Goal: Information Seeking & Learning: Learn about a topic

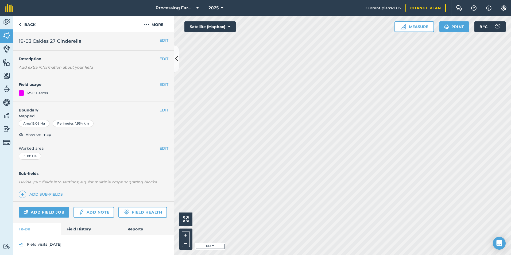
scroll to position [16, 0]
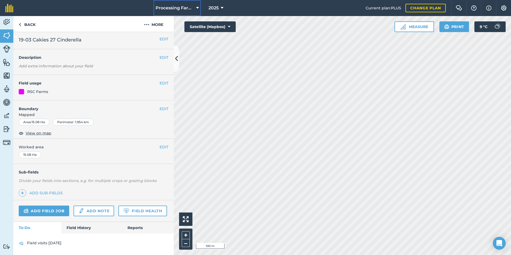
click at [179, 8] on span "Processing Farms" at bounding box center [175, 8] width 38 height 6
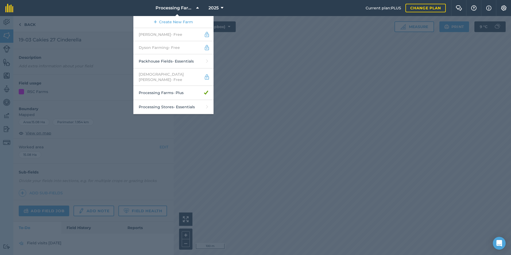
click at [57, 76] on div at bounding box center [255, 135] width 511 height 239
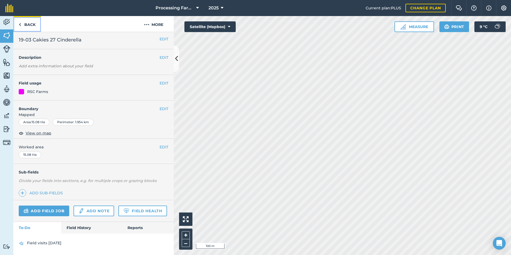
click at [31, 25] on link "Back" at bounding box center [27, 24] width 28 height 16
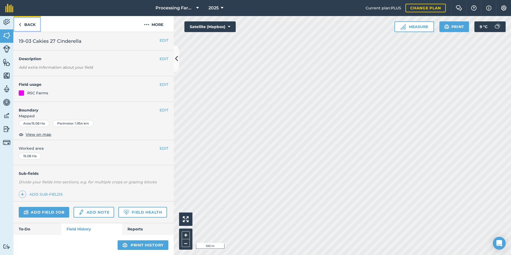
click at [33, 21] on link "Back" at bounding box center [27, 24] width 28 height 16
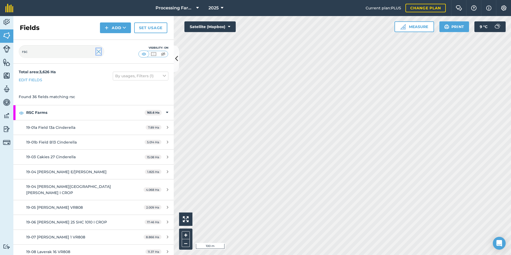
click at [97, 52] on img at bounding box center [98, 51] width 5 height 6
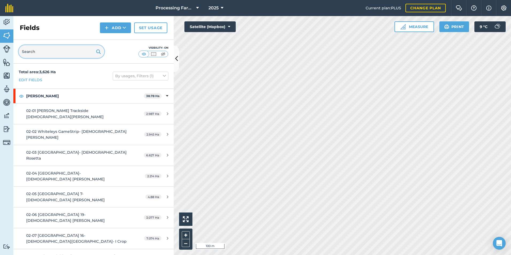
click at [62, 56] on input "text" at bounding box center [62, 51] width 86 height 13
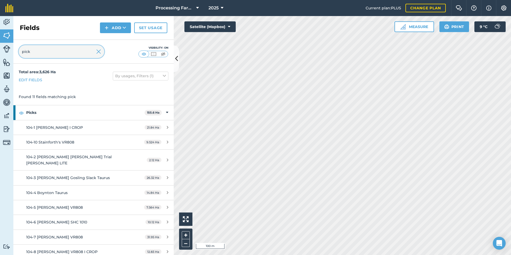
type input "pick"
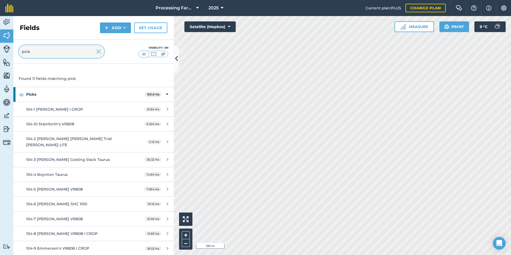
scroll to position [27, 0]
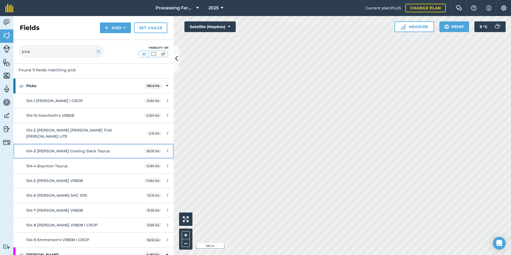
click at [88, 150] on span "104-3 [PERSON_NAME] Gosling Slack Taurus" at bounding box center [68, 151] width 84 height 5
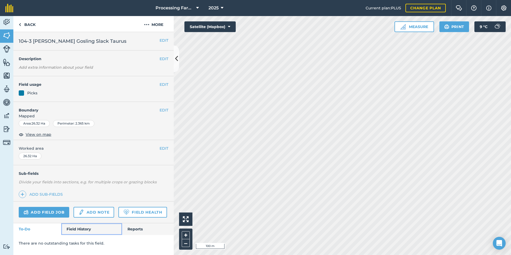
click at [84, 228] on link "Field History" at bounding box center [91, 229] width 61 height 12
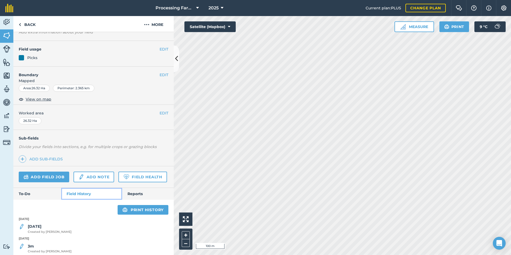
scroll to position [55, 0]
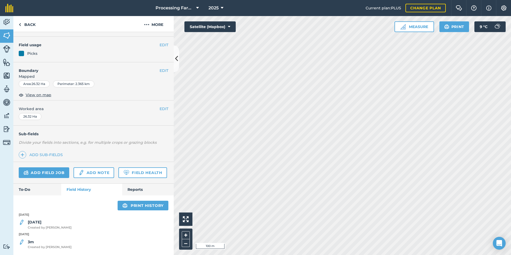
click at [78, 222] on div "[DATE] Created by [PERSON_NAME]" at bounding box center [93, 224] width 160 height 11
click at [54, 221] on div "[DATE] Created by [PERSON_NAME]" at bounding box center [50, 224] width 44 height 11
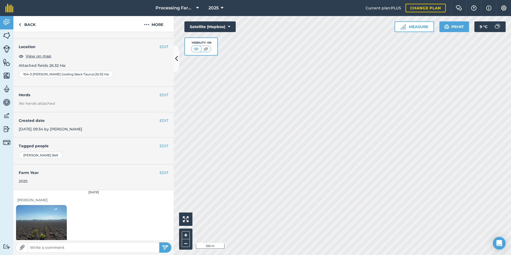
scroll to position [30, 0]
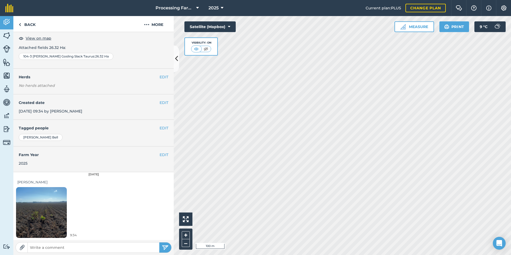
click at [53, 211] on img at bounding box center [41, 213] width 51 height 68
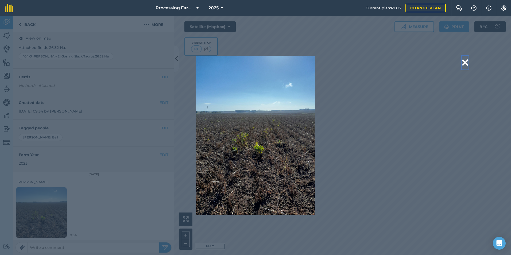
click at [466, 63] on button at bounding box center [465, 63] width 6 height 14
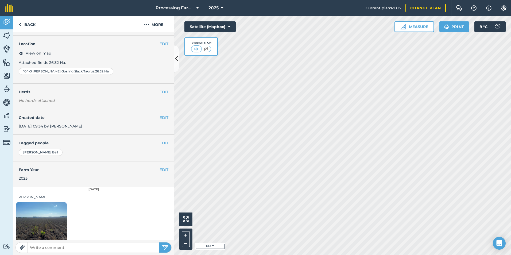
scroll to position [0, 0]
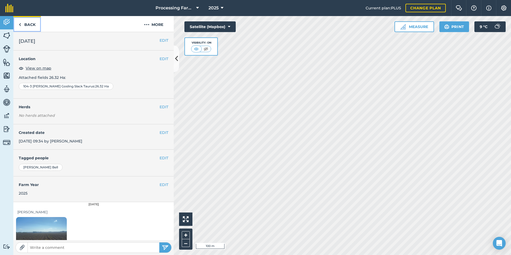
click at [24, 24] on link "Back" at bounding box center [27, 24] width 28 height 16
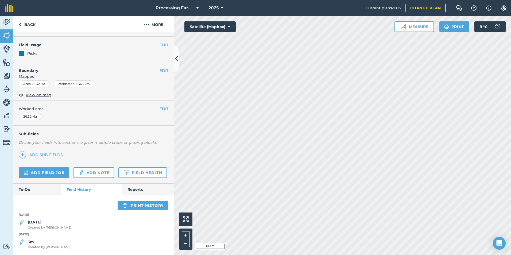
scroll to position [55, 0]
click at [48, 243] on div "3m Created by [PERSON_NAME]" at bounding box center [50, 244] width 44 height 11
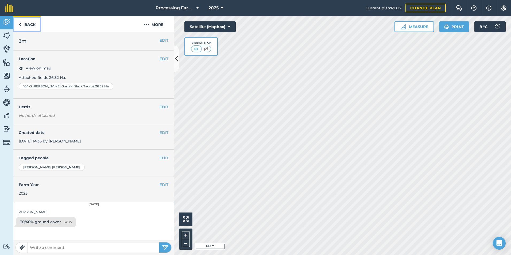
click at [24, 21] on link "Back" at bounding box center [27, 24] width 28 height 16
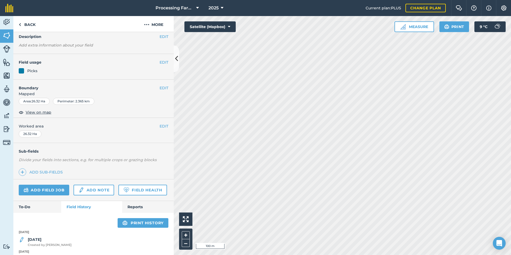
scroll to position [55, 0]
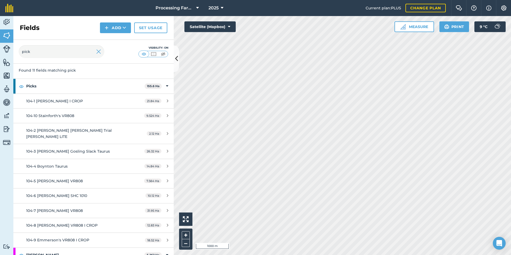
scroll to position [49, 0]
